Goal: Information Seeking & Learning: Learn about a topic

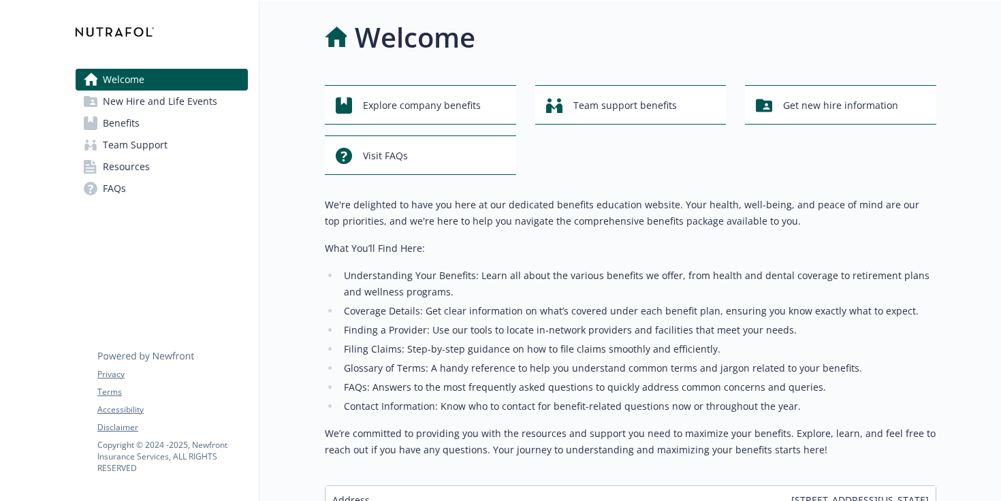
click at [133, 169] on span "Resources" at bounding box center [126, 167] width 47 height 22
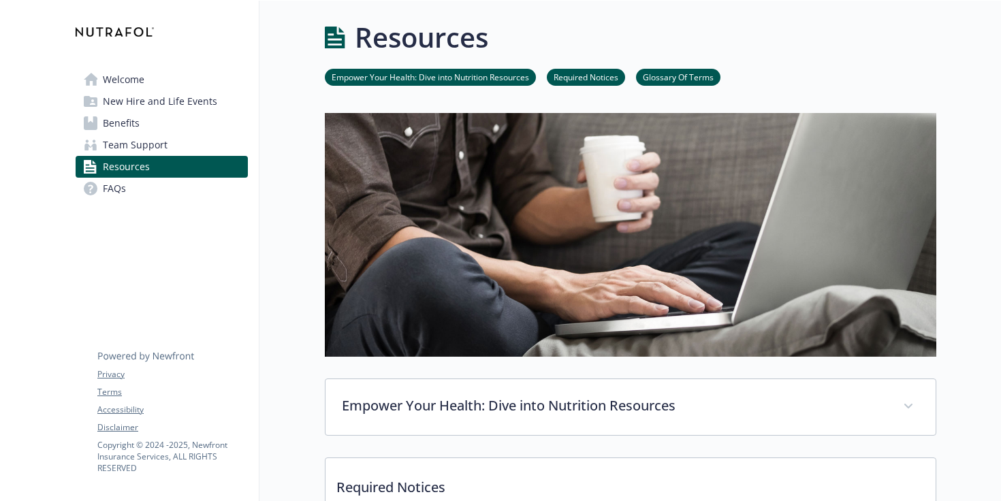
click at [135, 82] on span "Welcome" at bounding box center [124, 80] width 42 height 22
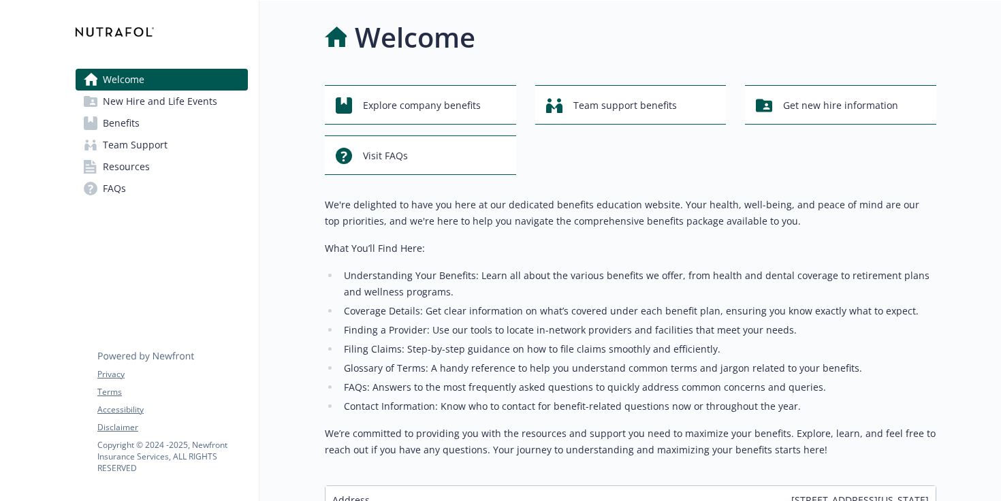
click at [138, 99] on span "New Hire and Life Events" at bounding box center [160, 102] width 114 height 22
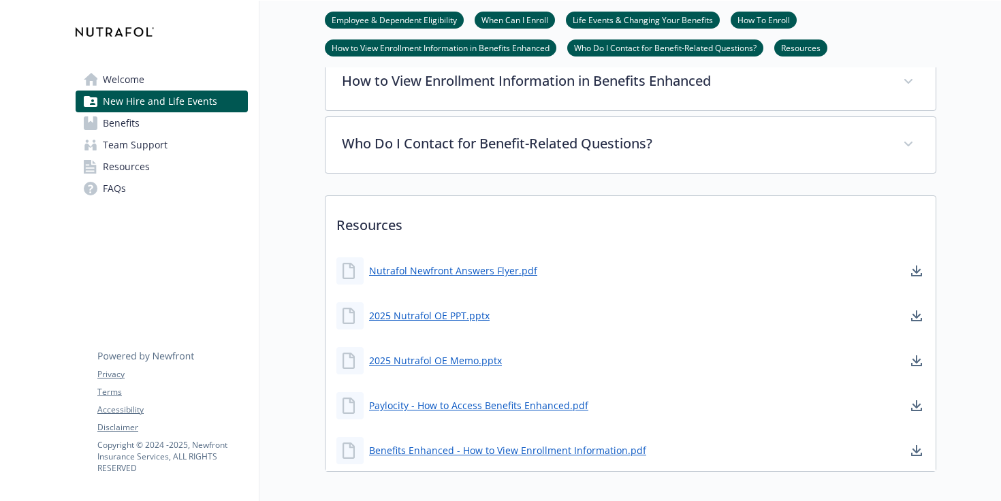
scroll to position [676, 0]
